Goal: Task Accomplishment & Management: Manage account settings

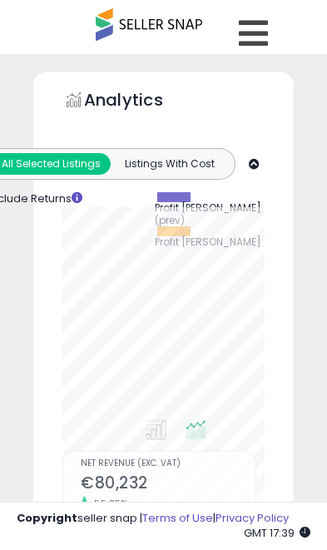
select select "**"
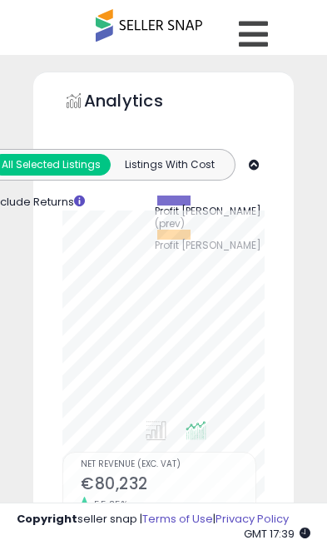
scroll to position [324, 227]
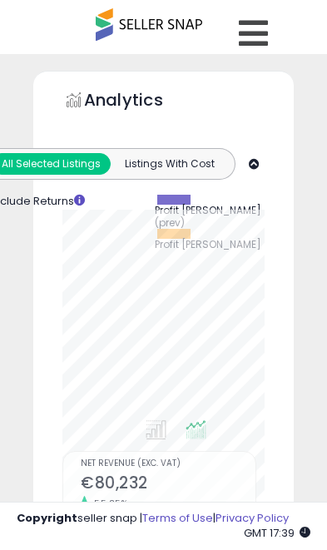
click at [249, 27] on icon at bounding box center [253, 33] width 29 height 33
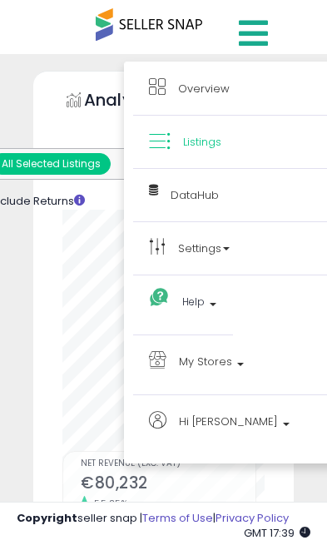
click at [212, 365] on span "My Stores" at bounding box center [205, 361] width 53 height 21
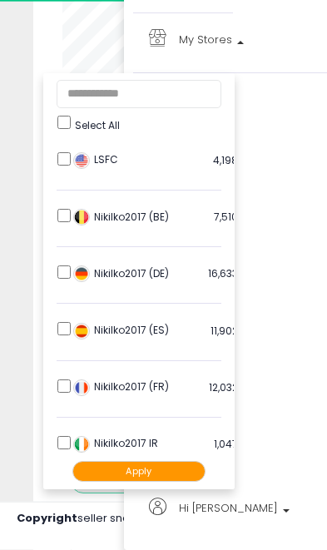
scroll to position [323, 0]
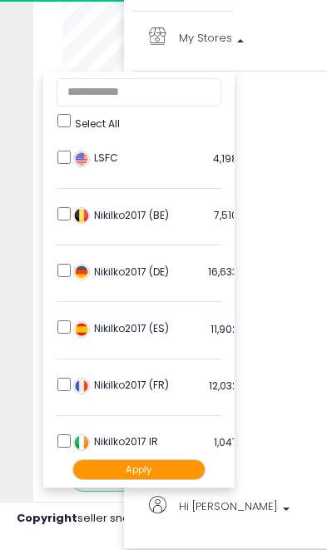
click at [88, 380] on img at bounding box center [81, 386] width 17 height 17
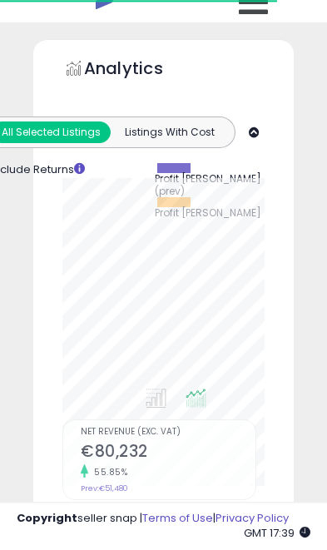
scroll to position [0, 0]
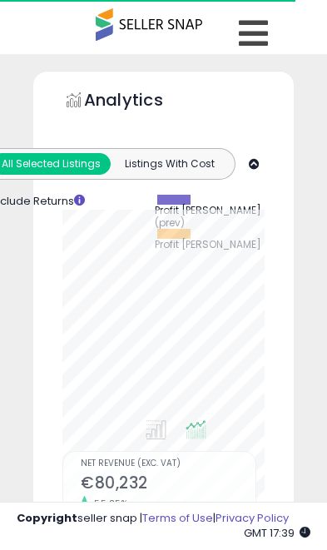
click at [247, 36] on icon at bounding box center [253, 33] width 29 height 33
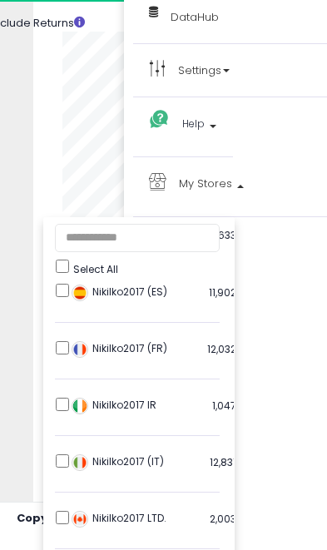
scroll to position [180, 2]
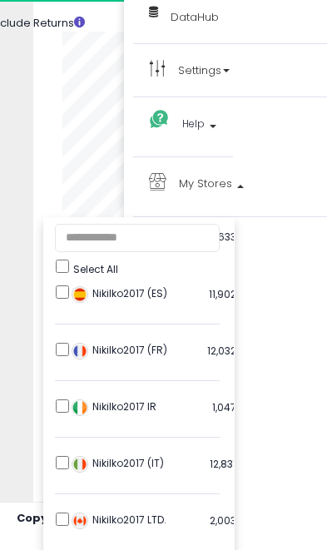
click at [67, 336] on li "Nikilko2017 (FR) 12,032 listings" at bounding box center [137, 354] width 165 height 54
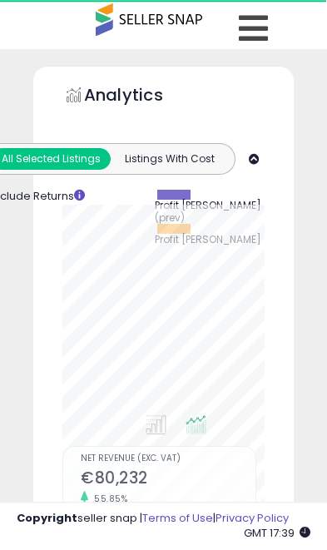
scroll to position [0, 0]
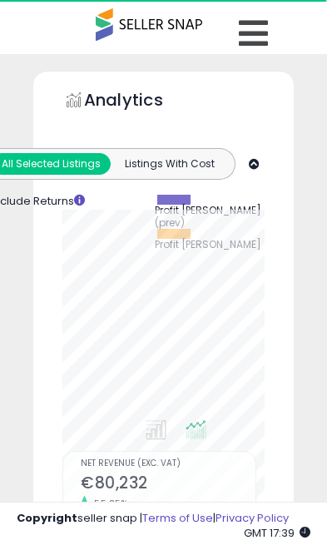
click at [259, 28] on icon at bounding box center [253, 33] width 29 height 33
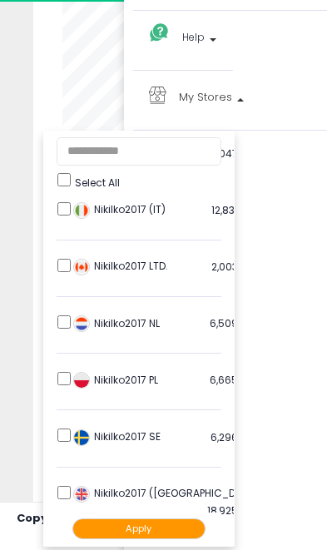
scroll to position [282, 0]
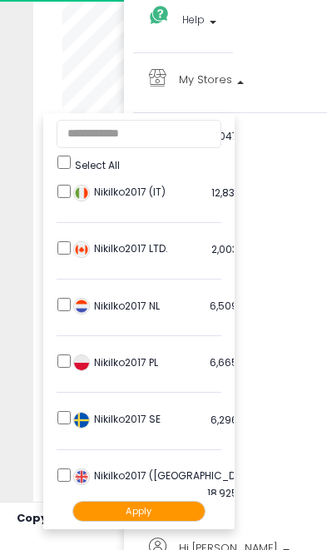
click at [142, 514] on button "Apply" at bounding box center [138, 511] width 133 height 21
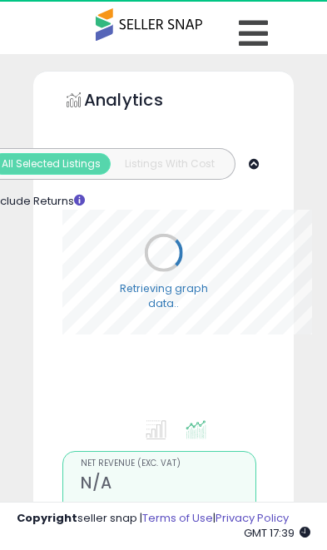
select select "**"
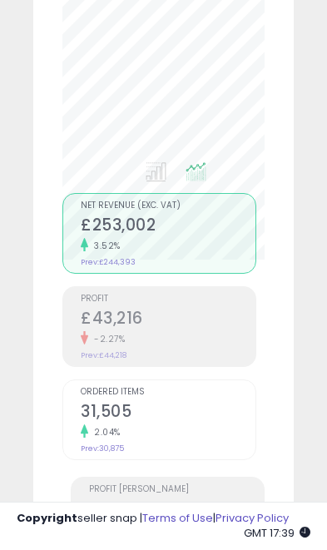
scroll to position [258, 0]
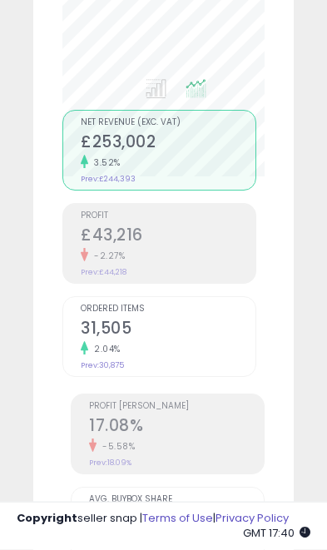
click at [169, 436] on h2 "17.08%" at bounding box center [176, 427] width 175 height 22
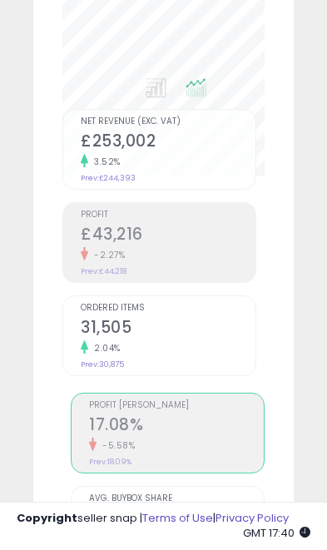
scroll to position [324, 227]
click at [184, 425] on h2 "17.08%" at bounding box center [176, 426] width 175 height 22
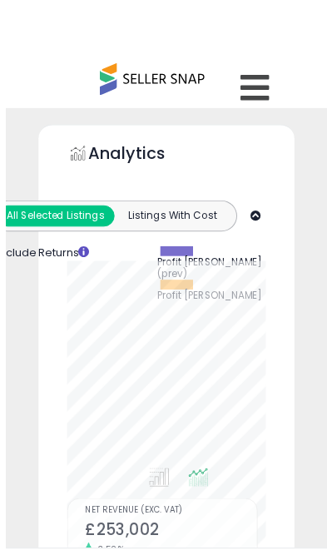
scroll to position [1, 0]
